Goal: Task Accomplishment & Management: Complete application form

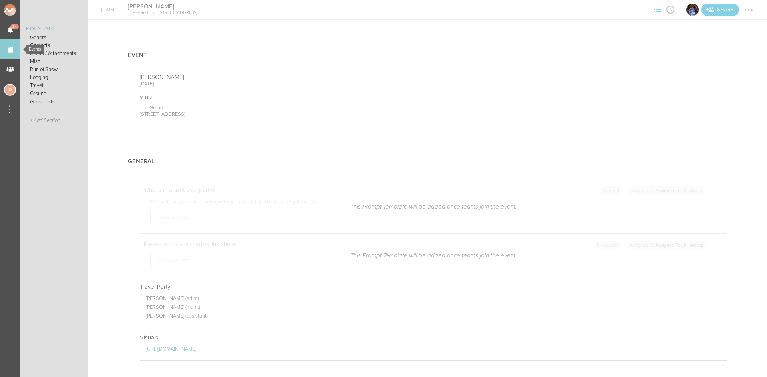
scroll to position [1261, 0]
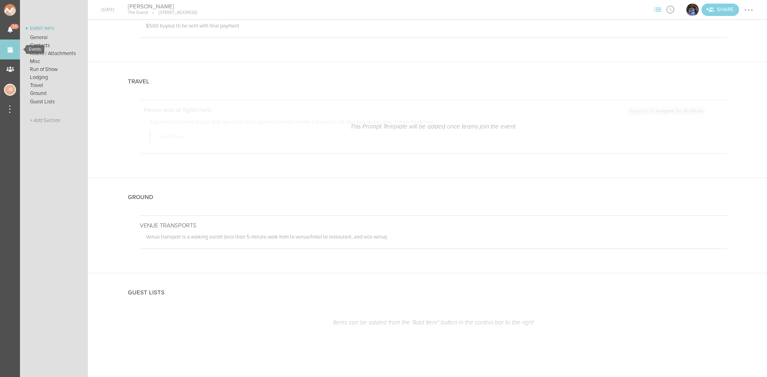
click at [10, 47] on link "Events" at bounding box center [10, 50] width 20 height 20
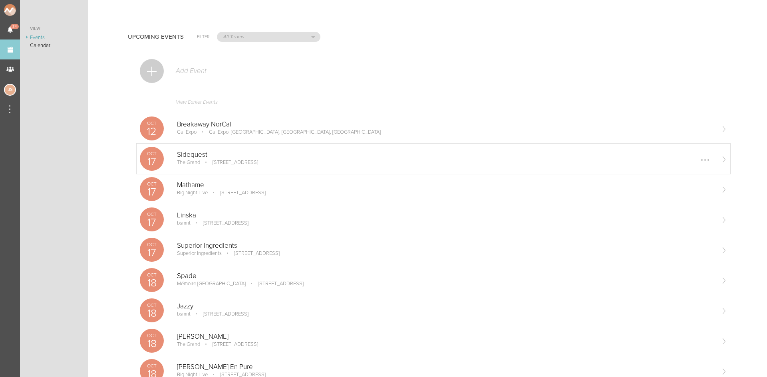
click at [326, 159] on div "Sidequest The [GEOGRAPHIC_DATA][STREET_ADDRESS] Edit Remove" at bounding box center [445, 159] width 537 height 16
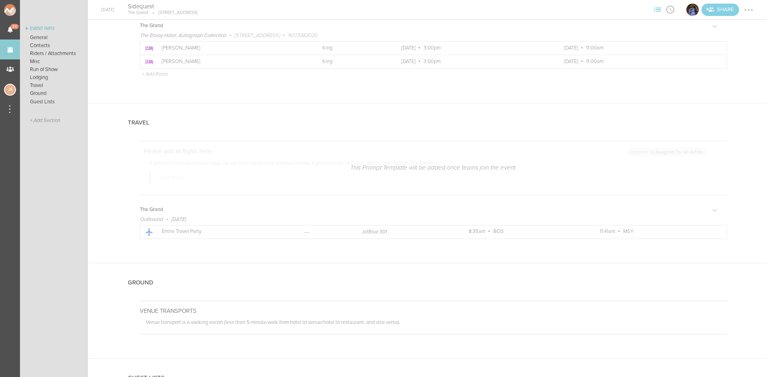
scroll to position [1278, 0]
click at [738, 117] on div at bounding box center [742, 117] width 9 height 9
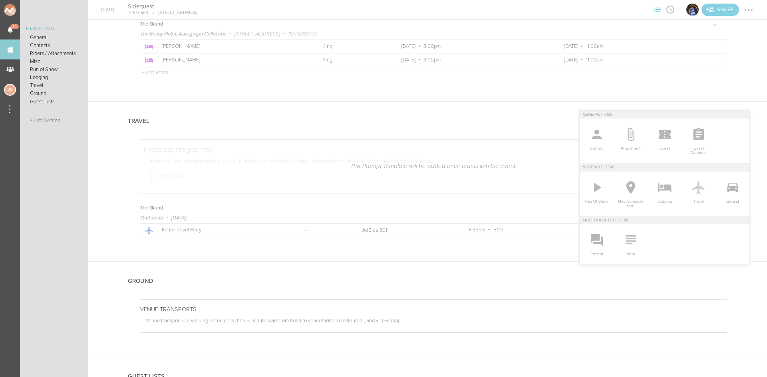
click at [694, 187] on icon at bounding box center [698, 187] width 12 height 13
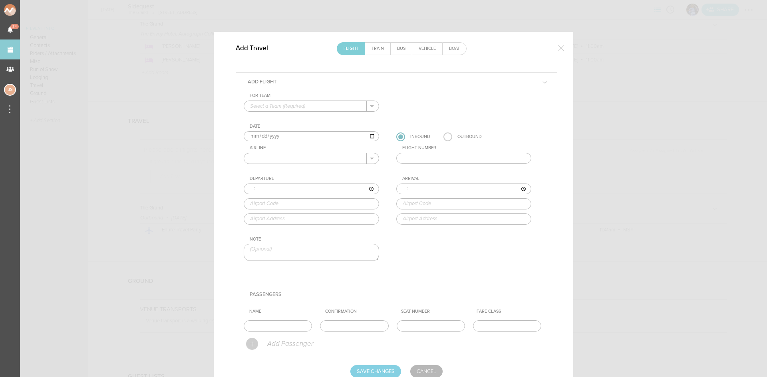
drag, startPoint x: 292, startPoint y: 104, endPoint x: 292, endPoint y: 111, distance: 7.2
click at [292, 104] on input "text" at bounding box center [305, 106] width 123 height 10
click at [292, 116] on p "The Grand" at bounding box center [311, 119] width 123 height 14
type input "The Grand"
click at [256, 135] on input "2025-10-17" at bounding box center [311, 136] width 135 height 10
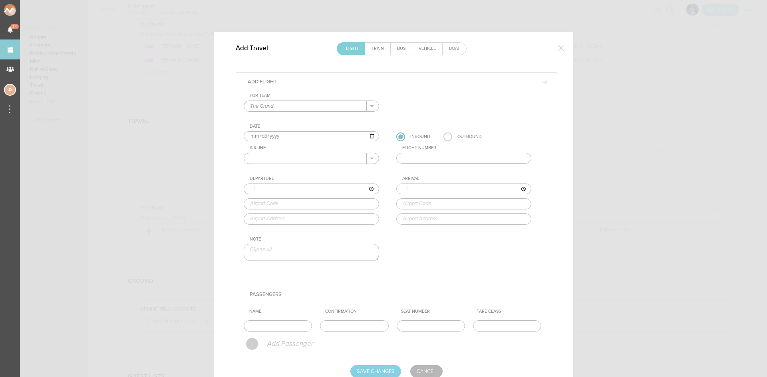
type input "2025-10-16"
click at [276, 158] on input "text" at bounding box center [305, 158] width 123 height 10
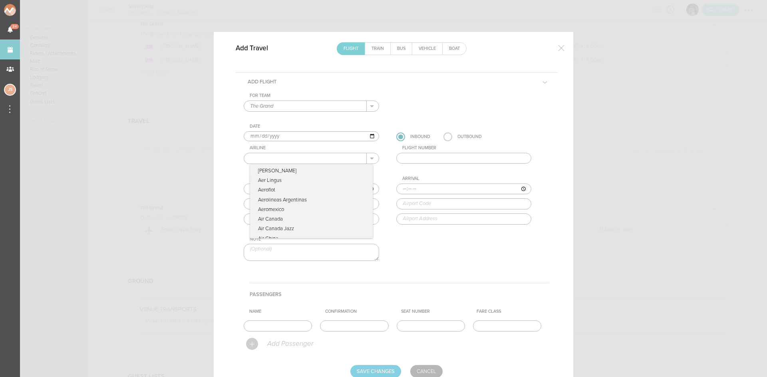
type input "United Airlines"
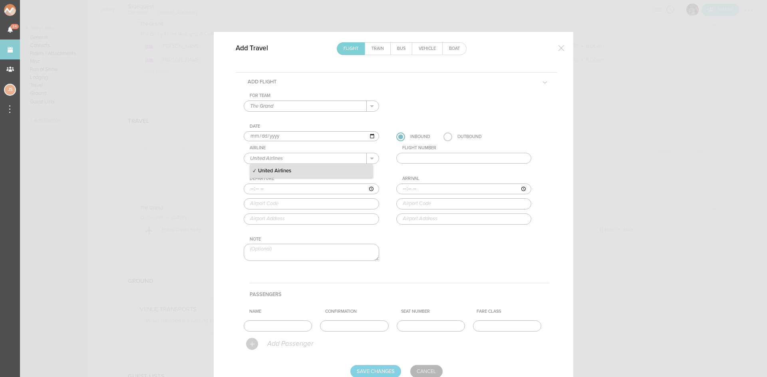
click at [319, 169] on p "United Airlines" at bounding box center [311, 172] width 123 height 14
click at [411, 160] on input "text" at bounding box center [463, 158] width 135 height 11
click at [411, 159] on input "text" at bounding box center [463, 158] width 135 height 11
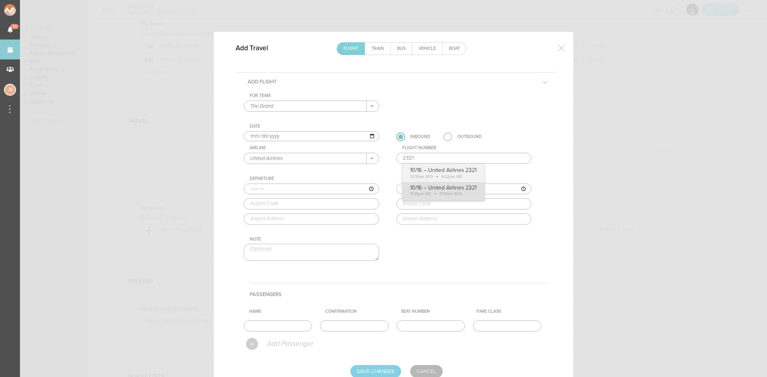
type input "2321"
type input "22:19"
type input "IAD"
type input "Washington Dulles International Airport, 1 Saarinen Circle, Dulles, VA, 20166, …"
type input "23:59"
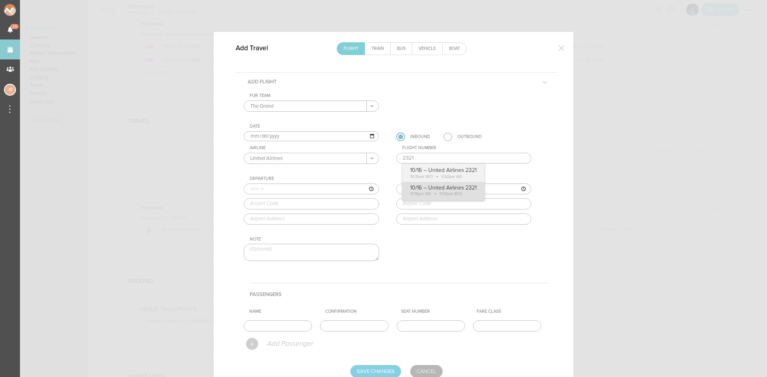
type input "BOS"
type input "Boston Logan International Airport, One Harborside Drive, Boston, MA, 02128-290…"
click at [424, 194] on div "For Team The Grand + Add New Team The Grand . The Grand Date 2025-10-16 Inbound…" at bounding box center [397, 184] width 306 height 182
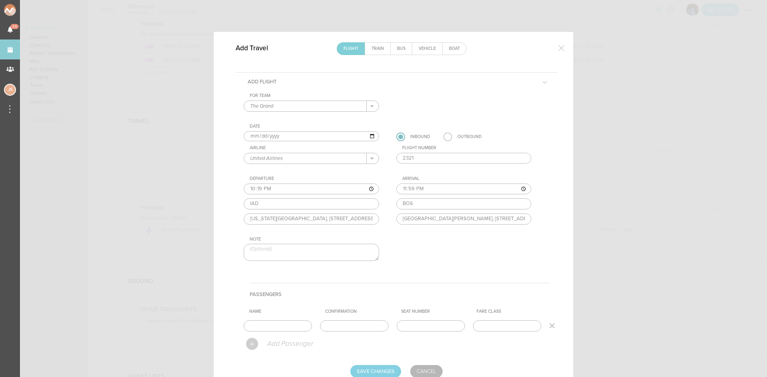
click at [298, 328] on input "text" at bounding box center [278, 326] width 68 height 11
type input "Entire Travel Party"
click at [377, 373] on input "Save Changes" at bounding box center [375, 371] width 51 height 13
type input "Saving..."
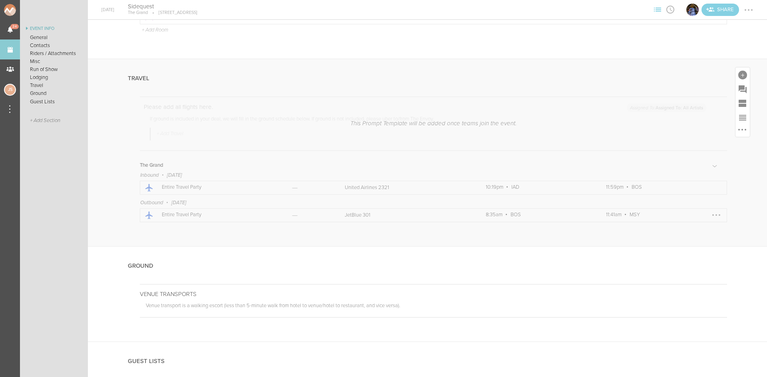
scroll to position [1390, 0]
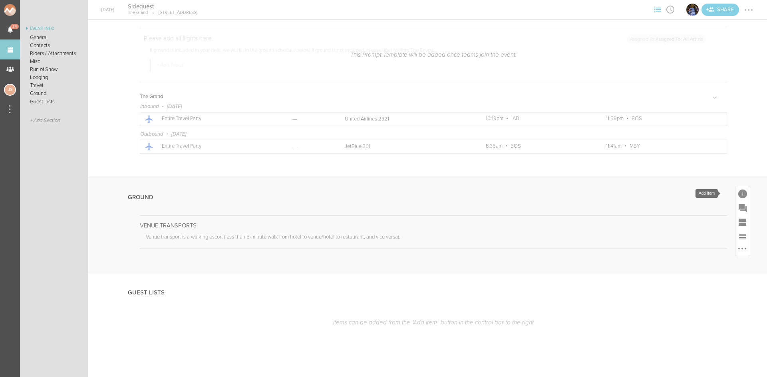
click at [738, 191] on div at bounding box center [742, 194] width 9 height 9
click at [727, 266] on icon at bounding box center [732, 264] width 11 height 10
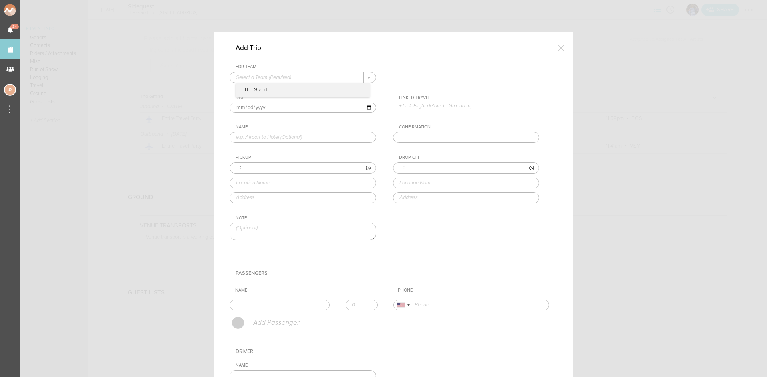
click at [272, 75] on input "text" at bounding box center [296, 77] width 133 height 10
click at [280, 85] on p "The Grand" at bounding box center [302, 90] width 133 height 14
type input "The Grand"
click at [242, 106] on input "2025-10-17" at bounding box center [303, 108] width 146 height 10
type input "2025-10-16"
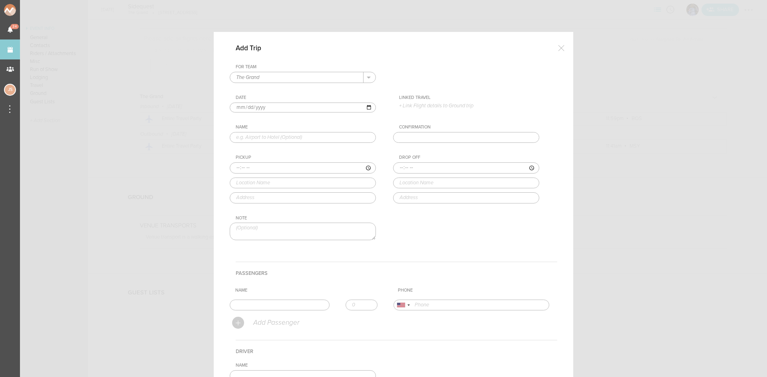
click at [417, 103] on p "+ Link Flight details to Ground trip" at bounding box center [469, 106] width 140 height 6
click at [426, 117] on label "10/16 • UA 2321 • 10:19pm IAD – 11:59pm BOS" at bounding box center [461, 121] width 109 height 8
click at [423, 121] on label "10/16 • UA 2321 • 10:19pm IAD – 11:59pm BOS" at bounding box center [461, 121] width 109 height 8
click at [0, 0] on input "10/16 • UA 2321 • 10:19pm IAD – 11:59pm BOS" at bounding box center [0, 0] width 0 height 0
click at [315, 139] on input "text" at bounding box center [303, 141] width 146 height 11
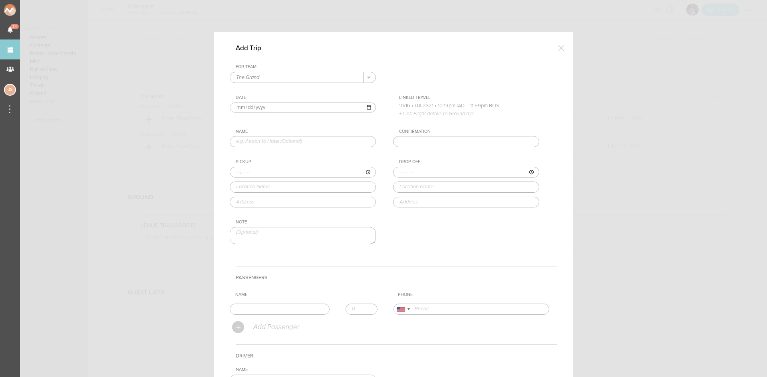
type input "Airport to Hotel"
click at [232, 173] on input "time" at bounding box center [303, 172] width 146 height 11
type input "23:59"
click at [282, 207] on div "Pickup 23:59 logan Logan Airport (BOS) East Boston, MA, USA Logan Airport Termi…" at bounding box center [311, 183] width 162 height 48
type input "Logan Airport (BOS)"
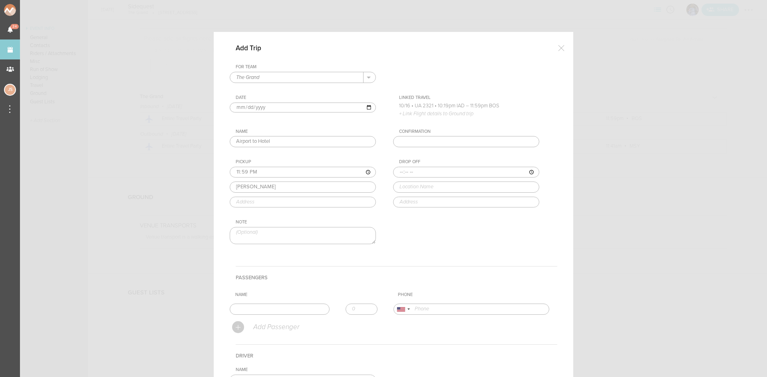
type input "East Boston, MA 02128, USA"
click at [396, 171] on input "time" at bounding box center [466, 172] width 146 height 11
type input "00:15"
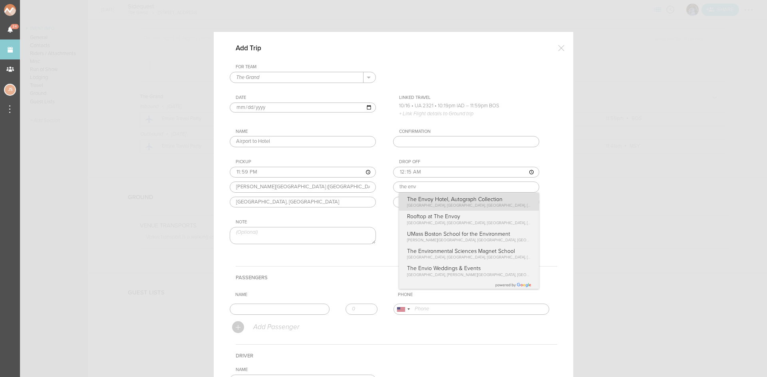
click at [441, 200] on div "Drop Off 00:15 the env The Envoy Hotel, Autograph Collection Sleeper Street, Bo…" at bounding box center [474, 183] width 162 height 48
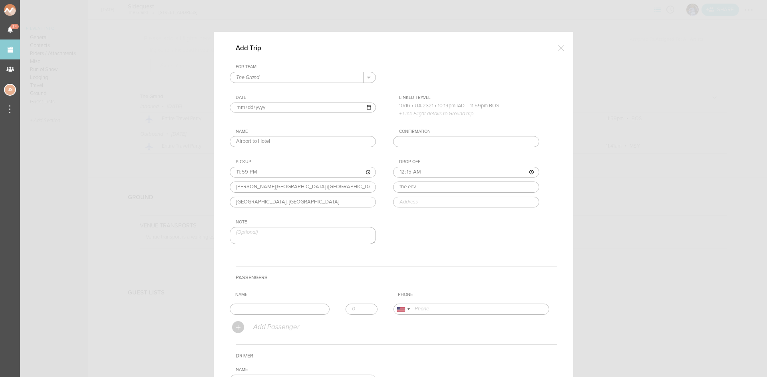
type input "The Envoy Hotel, Autograph Collection"
type input "70 Sleeper St, Boston, MA 02210, USA"
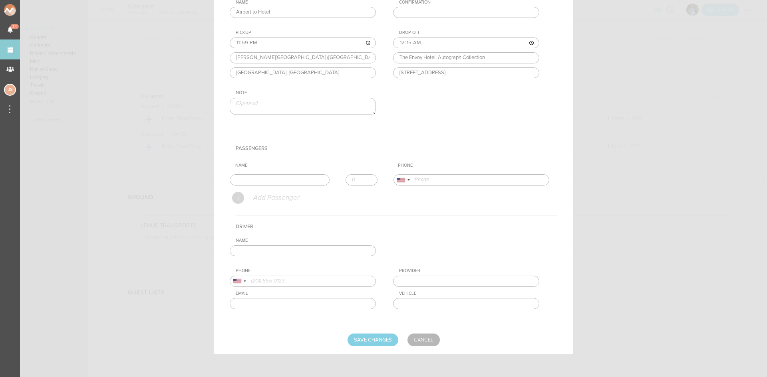
scroll to position [131, 0]
click at [290, 182] on input "text" at bounding box center [280, 178] width 100 height 11
type input "h"
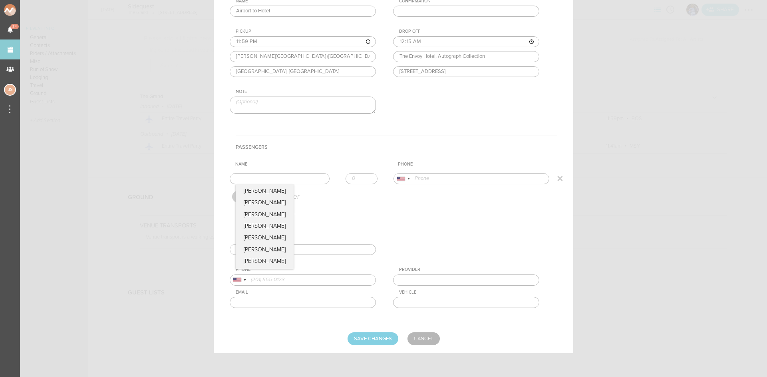
click at [270, 179] on input "text" at bounding box center [280, 178] width 100 height 11
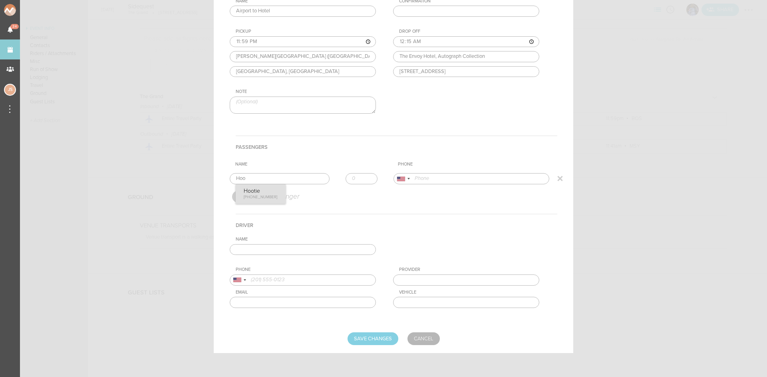
type input "Hootie"
type input "12254505584"
click at [272, 188] on form "For Team The Grand + Add New Team The Grand . The Grand Date 2025-10-16 Linked …" at bounding box center [394, 140] width 328 height 412
click at [288, 252] on input "text" at bounding box center [303, 249] width 146 height 11
type input "h"
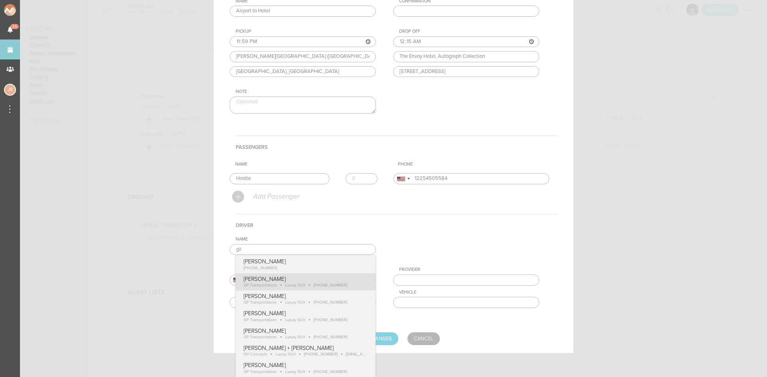
type input "Gilbert Payoute"
type input "18574170489"
type input "GP Transportations"
type input "Luxury SUV"
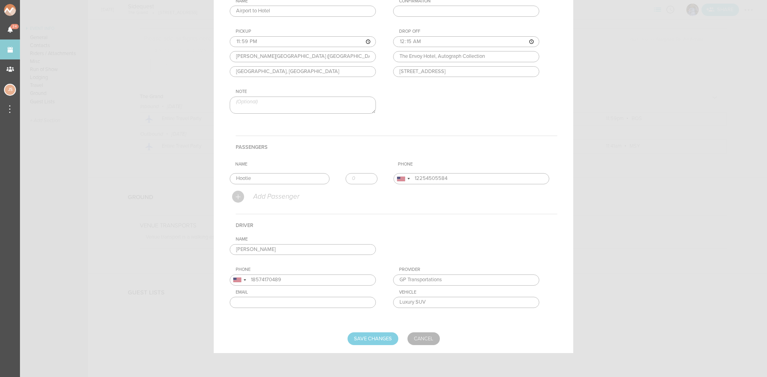
drag, startPoint x: 300, startPoint y: 279, endPoint x: 303, endPoint y: 286, distance: 7.5
click at [300, 279] on div "Name Gilbert Payoute Gilbert Payoute +1 (857) 417-0489 Gilbert Payoute GP Trans…" at bounding box center [394, 279] width 328 height 84
click at [379, 345] on input "Save Changes" at bounding box center [373, 339] width 51 height 13
type input "Saving..."
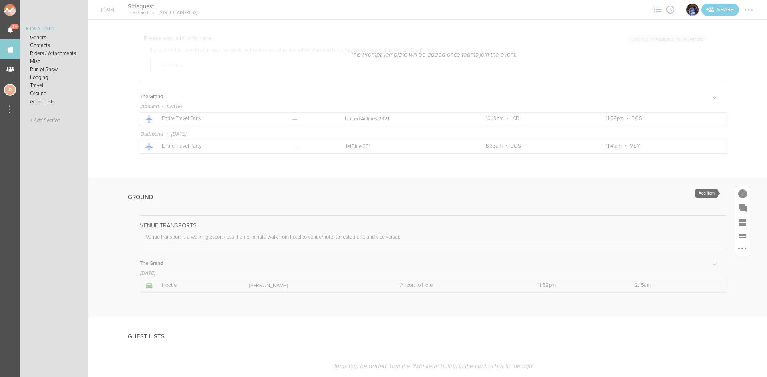
click at [738, 191] on div at bounding box center [742, 194] width 9 height 9
click at [730, 258] on icon at bounding box center [733, 264] width 16 height 16
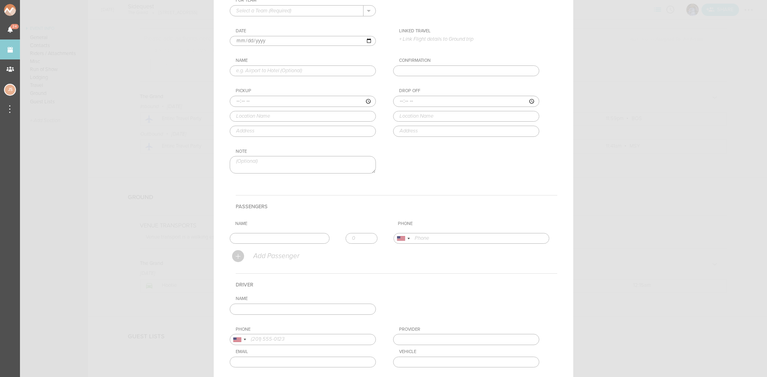
scroll to position [0, 0]
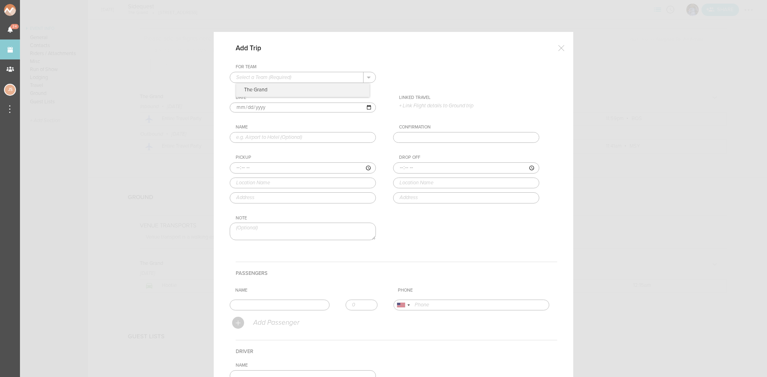
click at [292, 79] on input "text" at bounding box center [296, 77] width 133 height 10
drag, startPoint x: 294, startPoint y: 87, endPoint x: 317, endPoint y: 103, distance: 28.3
click at [294, 88] on p "The Grand" at bounding box center [302, 90] width 133 height 14
type input "The Grand"
click at [433, 106] on p "+ Link Flight details to Ground trip" at bounding box center [469, 106] width 140 height 6
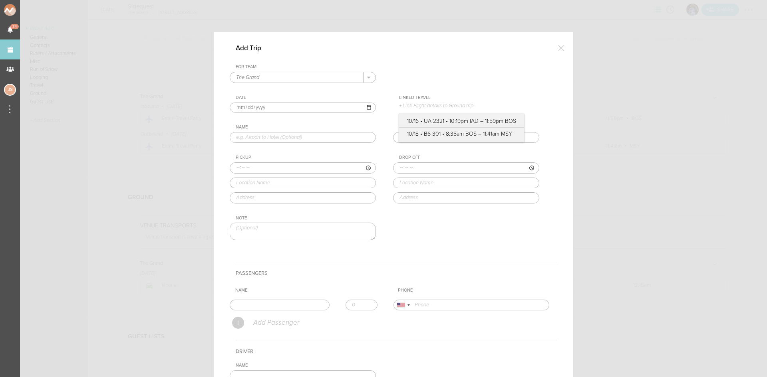
click at [435, 132] on label "10/18 • B6 301 • 8:35am BOS – 11:41am MSY" at bounding box center [461, 134] width 109 height 8
click at [0, 0] on input "10/18 • B6 301 • 8:35am BOS – 11:41am MSY" at bounding box center [0, 0] width 0 height 0
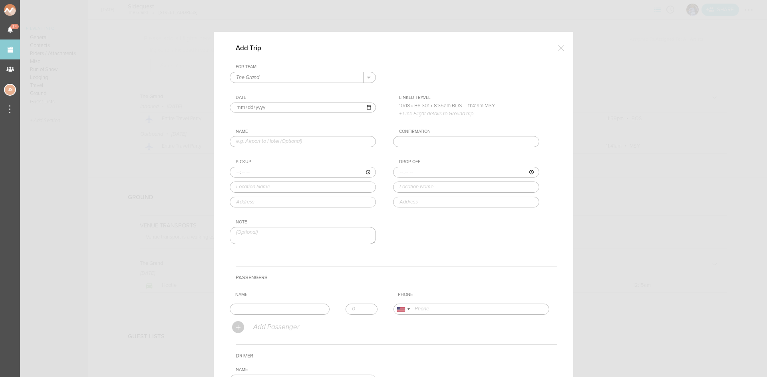
click at [244, 106] on input "2025-10-17" at bounding box center [303, 108] width 146 height 10
type input "2025-10-18"
click at [264, 143] on input "text" at bounding box center [303, 141] width 146 height 11
type input "Hotel to Airport"
click at [233, 173] on input "time" at bounding box center [303, 172] width 146 height 11
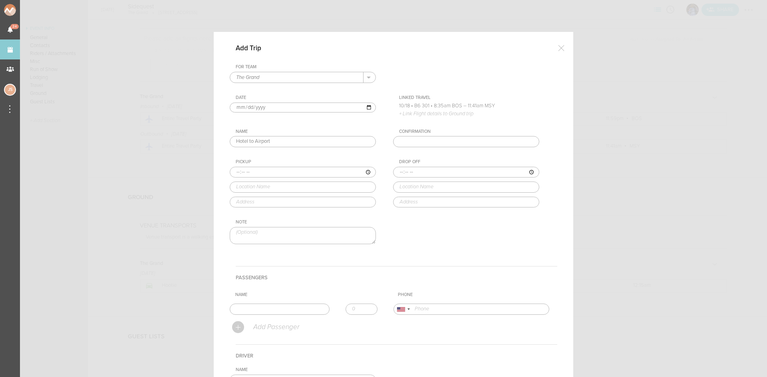
type input "06:50"
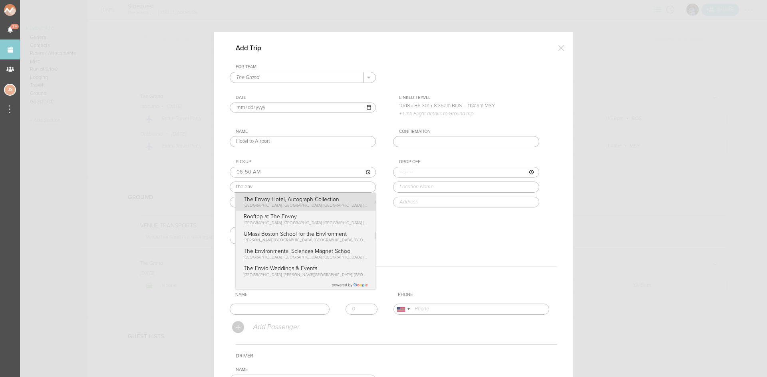
type input "The Envoy Hotel, Autograph Collection"
type input "70 Sleeper St, Boston, MA 02210, USA"
click at [272, 200] on div "Pickup 06:50 The Envoy Hotel, Autograph Collection The Envoy Hotel, Autograph C…" at bounding box center [311, 183] width 162 height 48
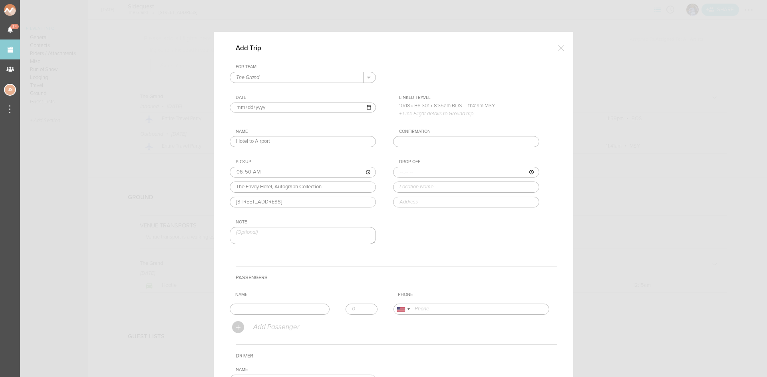
click at [395, 172] on input "time" at bounding box center [466, 172] width 146 height 11
type input "07:05"
type input "Logan Airport (BOS)"
type input "East Boston, MA 02128, USA"
click at [414, 206] on div "Drop Off 07:05 Logan Airport (BOS) Logan Airport (BOS) East Boston, MA, USA Log…" at bounding box center [474, 183] width 162 height 48
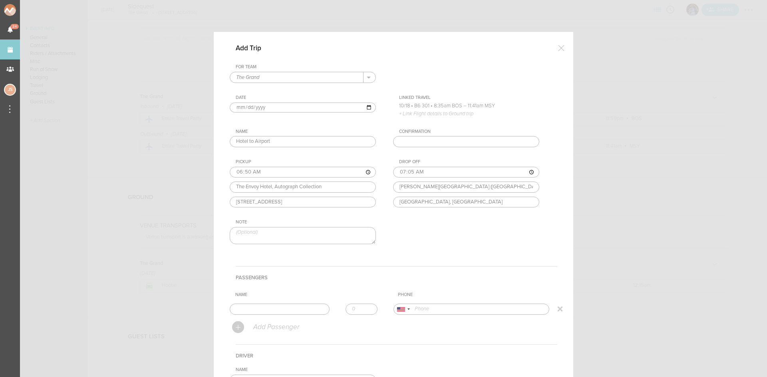
click at [271, 312] on input "text" at bounding box center [280, 309] width 100 height 11
type input "Hootie"
type input "12254505584"
click at [262, 322] on form "For Team The Grand + Add New Team The Grand . The Grand Date 2025-10-18 Linked …" at bounding box center [394, 270] width 328 height 412
type input "1"
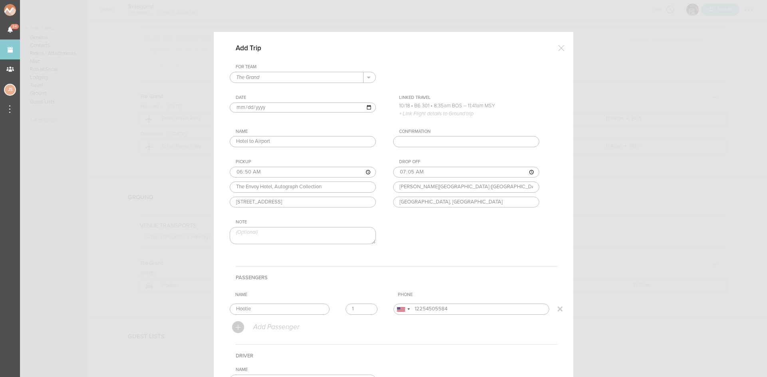
click at [366, 308] on input "1" at bounding box center [362, 309] width 32 height 11
click at [361, 283] on h4 "Passengers" at bounding box center [397, 277] width 322 height 23
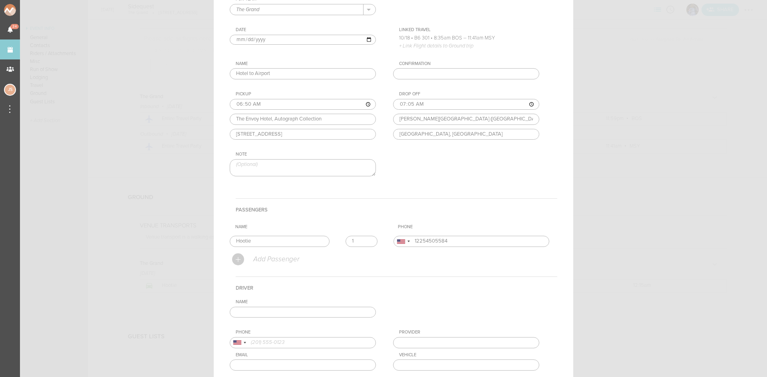
scroll to position [120, 0]
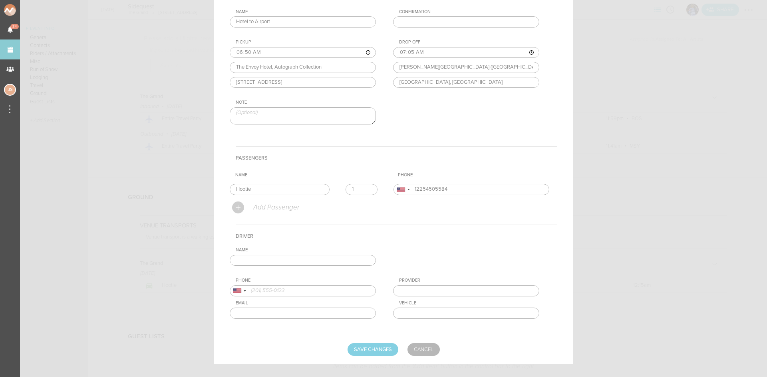
click at [323, 261] on input "text" at bounding box center [303, 260] width 146 height 11
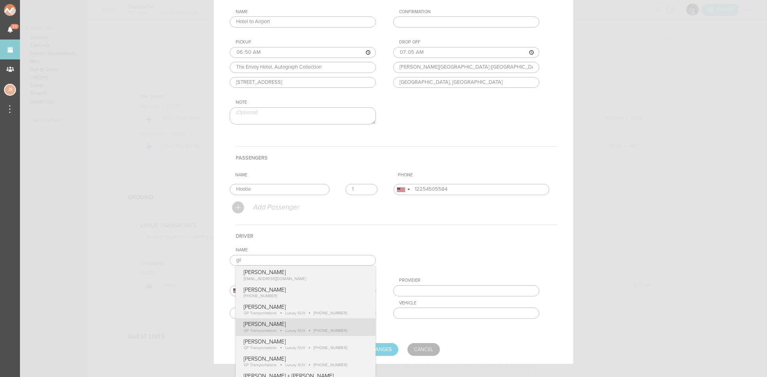
type input "Gilbert Payoute"
type input "18574170489"
type input "GP Transportations"
type input "Luxury SUV"
click at [309, 322] on div "Name Gilbert Payoute Charlie McGinley cmcginley@bignight.com Gilbert Payoute +1…" at bounding box center [394, 290] width 328 height 84
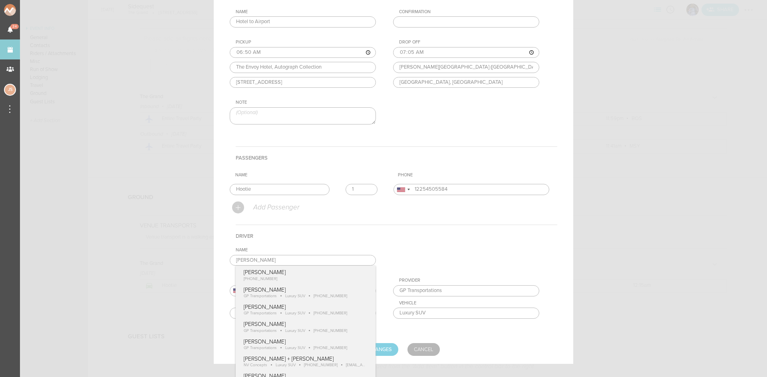
click at [385, 326] on div "Phone United States +1 United Kingdom +44 Afghanistan (‫افغانستان‬‎) +93 Albani…" at bounding box center [311, 304] width 162 height 53
click at [325, 310] on div "Name Gilbert Payoute Gilbert Payoute +1 (857) 417-0489 Gilbert Payoute GP Trans…" at bounding box center [394, 290] width 328 height 84
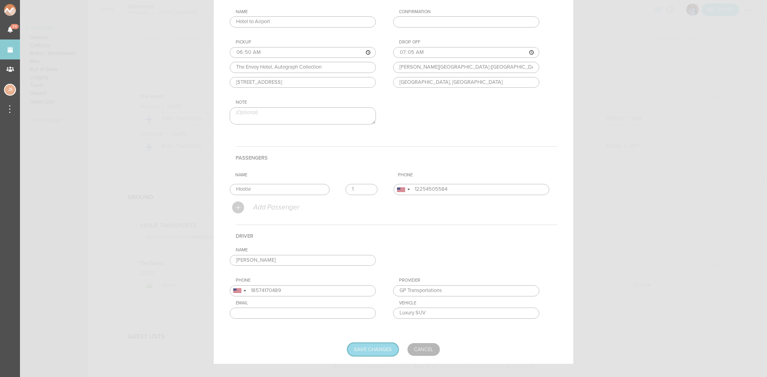
click at [363, 351] on input "Save Changes" at bounding box center [373, 350] width 51 height 13
type input "Saving..."
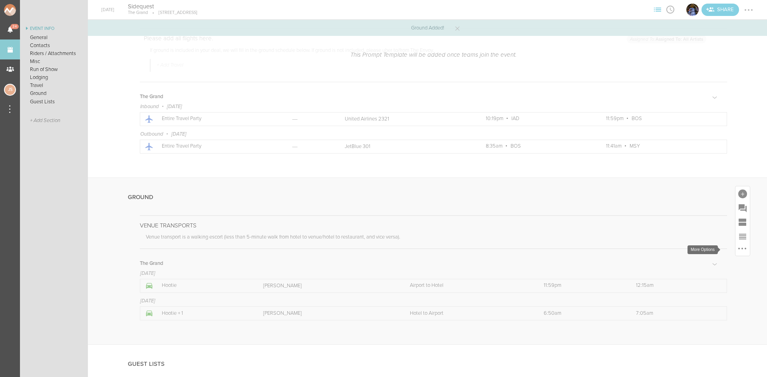
click at [737, 251] on div at bounding box center [742, 249] width 10 height 10
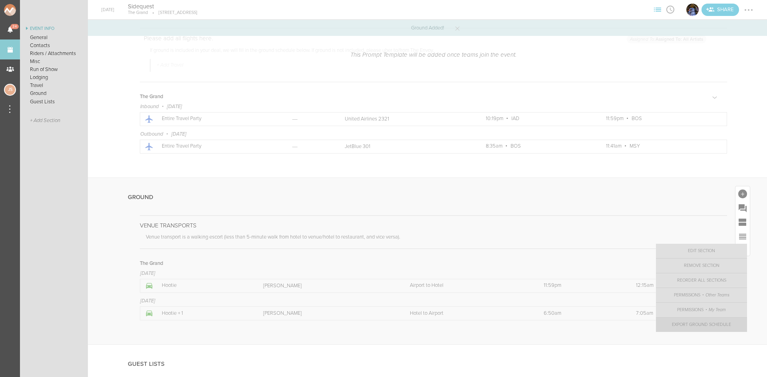
click at [715, 326] on link "Export Ground Schedule" at bounding box center [701, 325] width 91 height 14
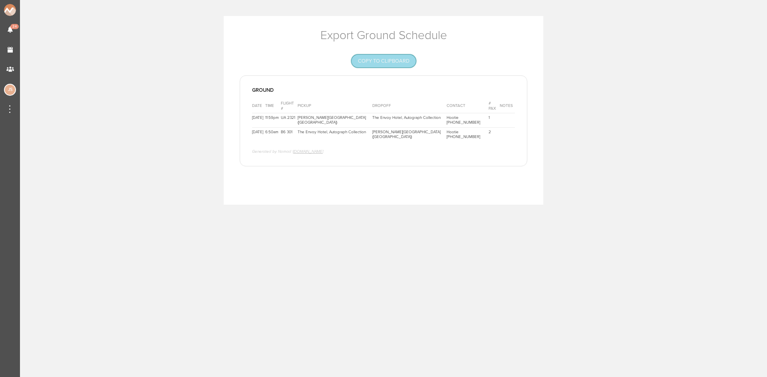
click at [377, 64] on button "Copy to Clipboard" at bounding box center [384, 61] width 64 height 13
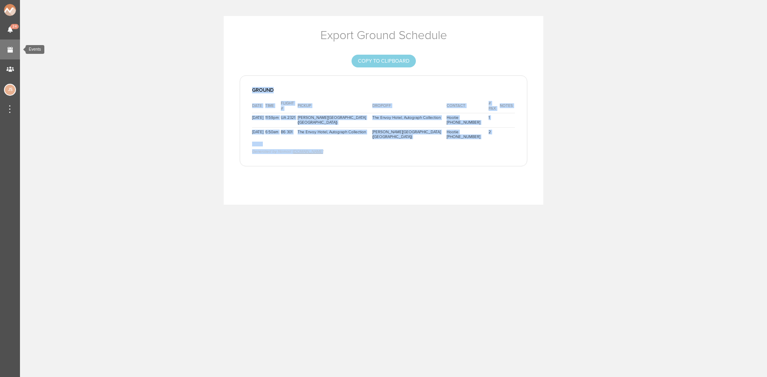
click at [4, 51] on link "Events" at bounding box center [10, 50] width 20 height 20
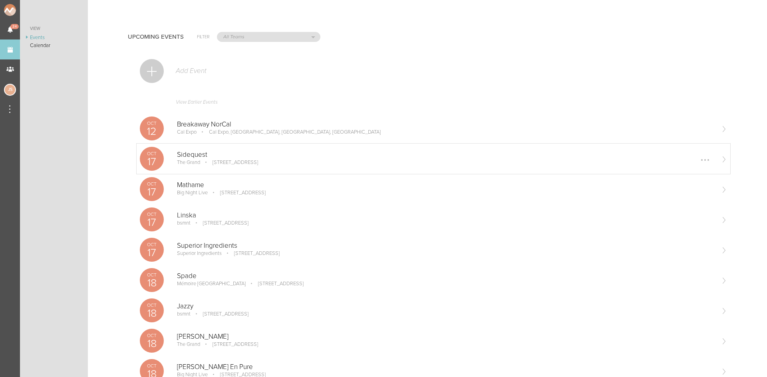
click at [205, 168] on div "[DATE] Sidequest The [GEOGRAPHIC_DATA][STREET_ADDRESS] Edit Remove" at bounding box center [434, 159] width 594 height 30
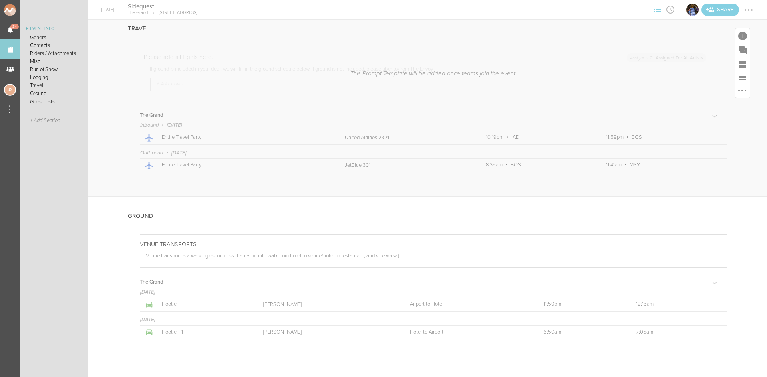
scroll to position [1461, 0]
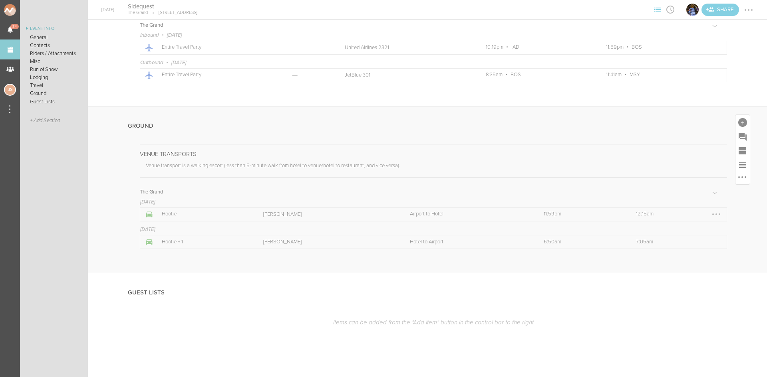
click at [715, 214] on div at bounding box center [716, 215] width 2 height 2
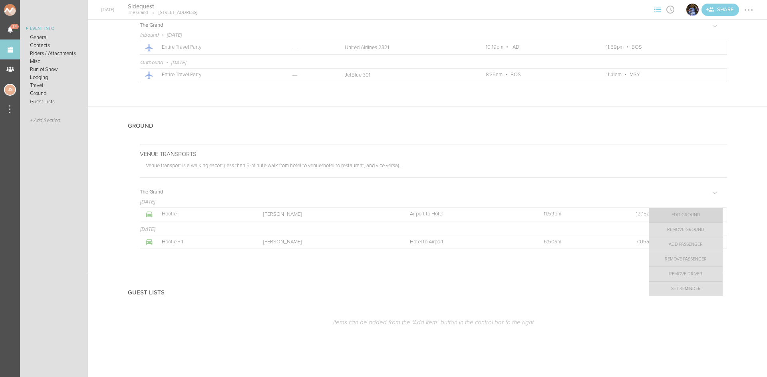
click at [696, 213] on link "Edit Ground" at bounding box center [686, 215] width 74 height 14
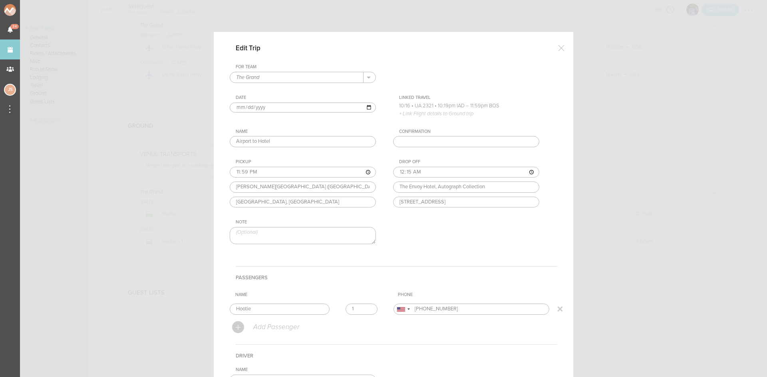
type input "1"
click at [366, 306] on input "1" at bounding box center [362, 309] width 32 height 11
click at [369, 279] on h4 "Passengers" at bounding box center [397, 277] width 322 height 23
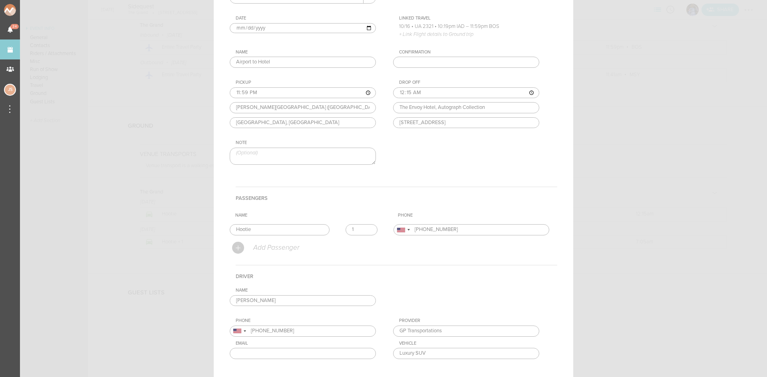
scroll to position [131, 0]
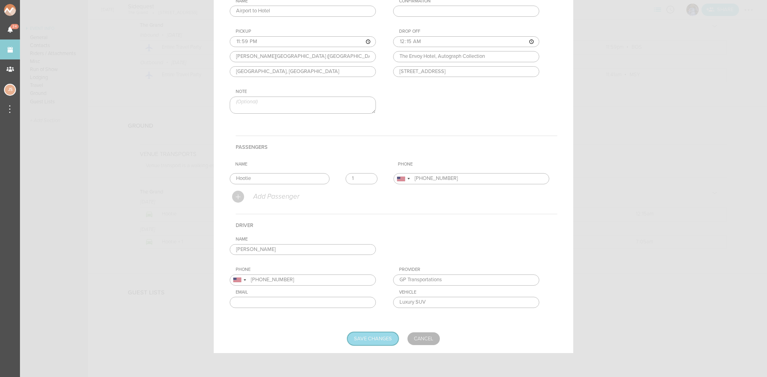
click at [365, 343] on input "Save Changes" at bounding box center [373, 339] width 51 height 13
type input "Saving..."
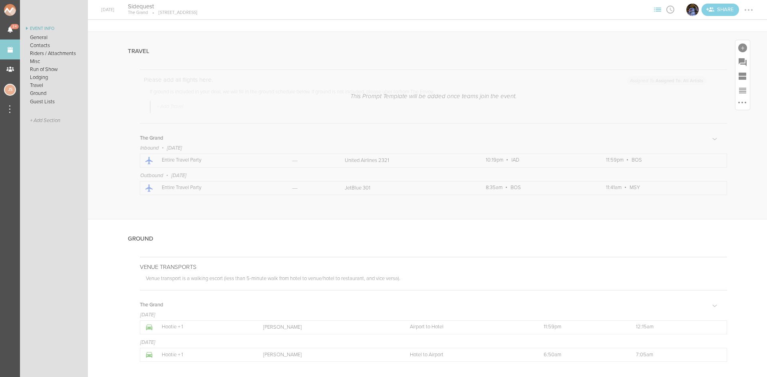
scroll to position [1221, 0]
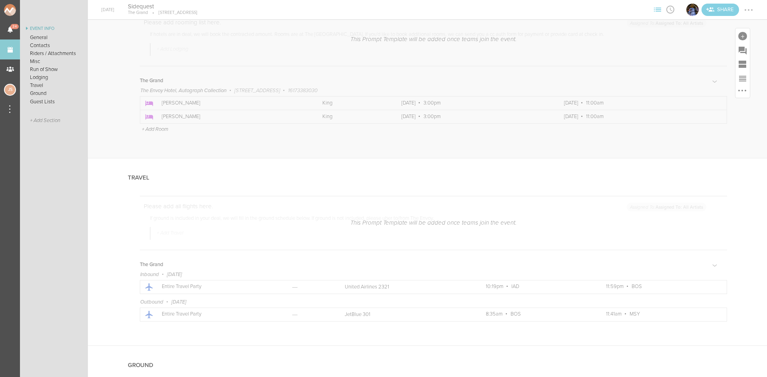
click at [151, 129] on p "+ Add Room" at bounding box center [155, 129] width 26 height 6
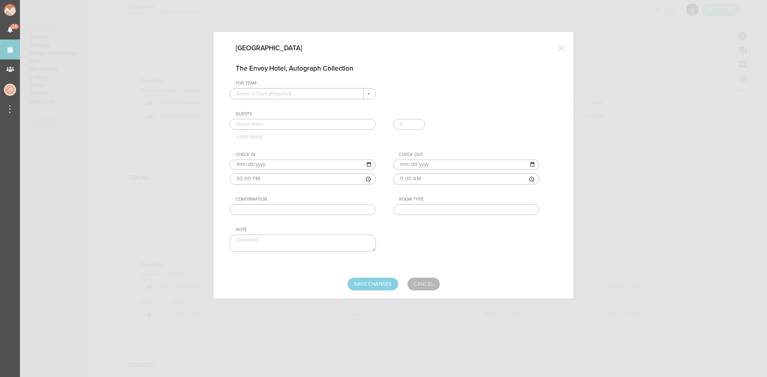
scroll to position [0, 0]
click at [304, 98] on input "text" at bounding box center [296, 94] width 133 height 10
click at [304, 101] on p "The Grand" at bounding box center [302, 107] width 133 height 14
type input "The Grand"
click at [305, 123] on input "text" at bounding box center [303, 124] width 146 height 11
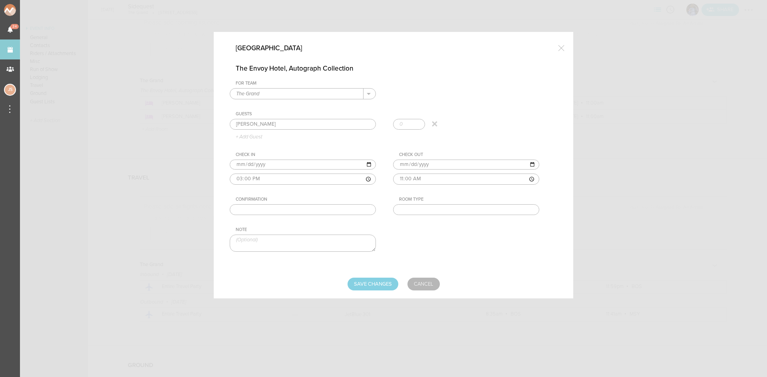
type input "Harrison Hurley"
click at [247, 166] on input "2025-10-17" at bounding box center [303, 165] width 146 height 10
type input "2025-10-16"
click at [410, 165] on input "2025-10-18" at bounding box center [466, 165] width 146 height 10
type input "2025-10-17"
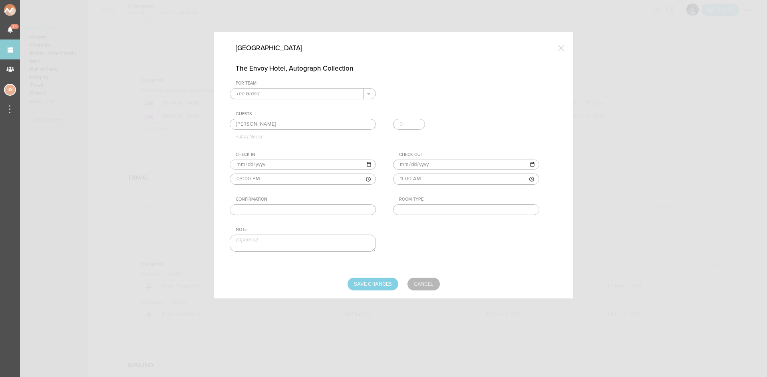
click at [437, 212] on input "text" at bounding box center [466, 210] width 146 height 11
type input "Double"
click at [372, 286] on input "Save Changes" at bounding box center [373, 284] width 51 height 13
type input "Saving..."
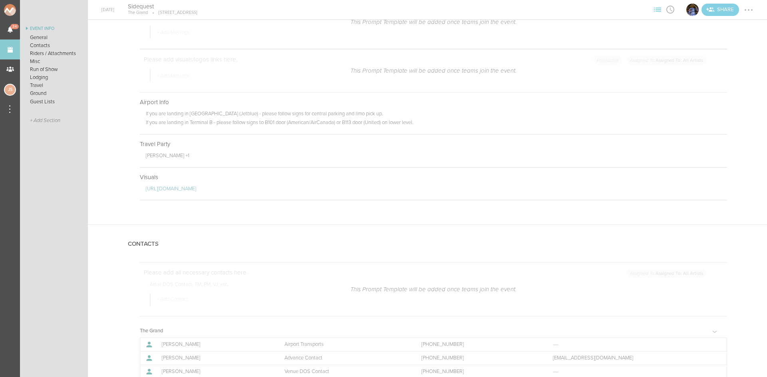
scroll to position [183, 0]
click at [749, 11] on div at bounding box center [748, 10] width 13 height 13
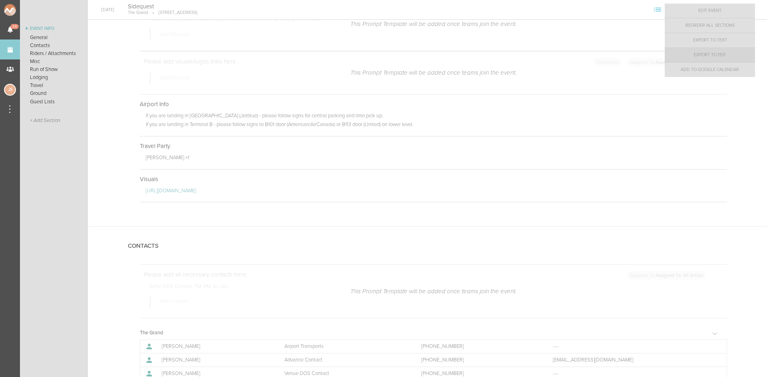
click at [733, 57] on link "Export to PDF" at bounding box center [710, 55] width 90 height 14
